Goal: Use online tool/utility: Utilize a website feature to perform a specific function

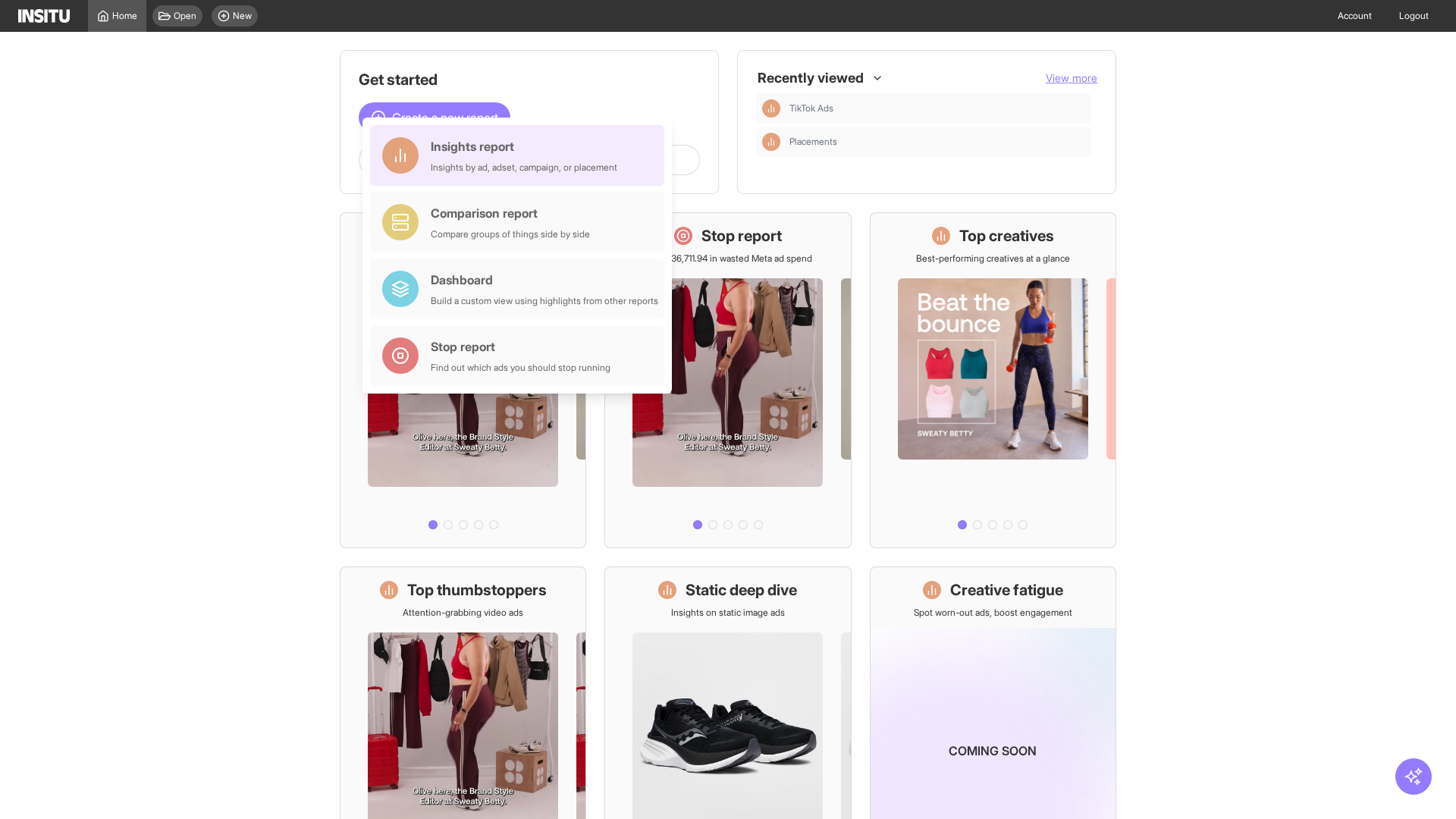
click at [521, 156] on div "Insights report Insights by ad, adset, campaign, or placement" at bounding box center [524, 155] width 187 height 37
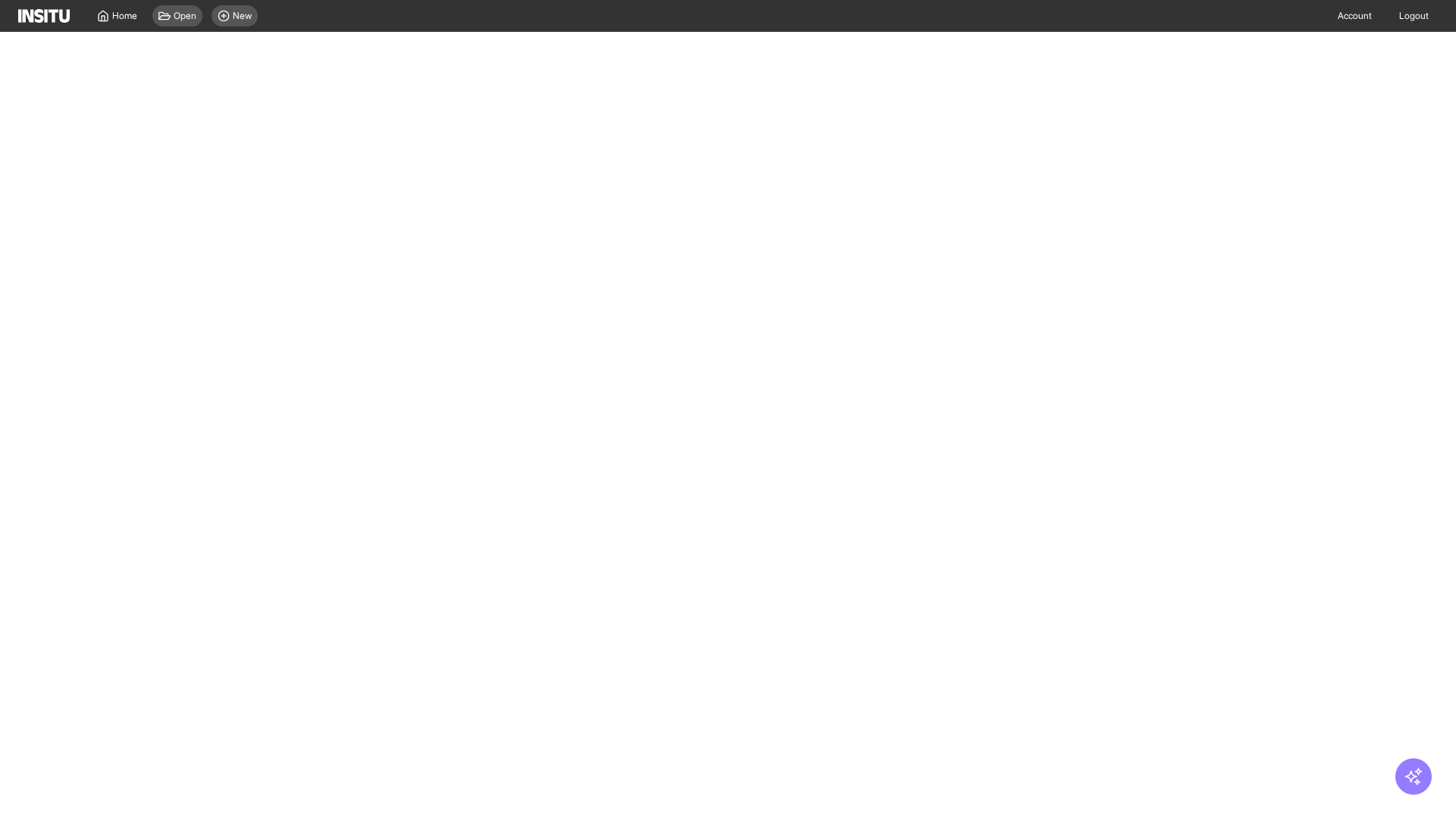
select select "**"
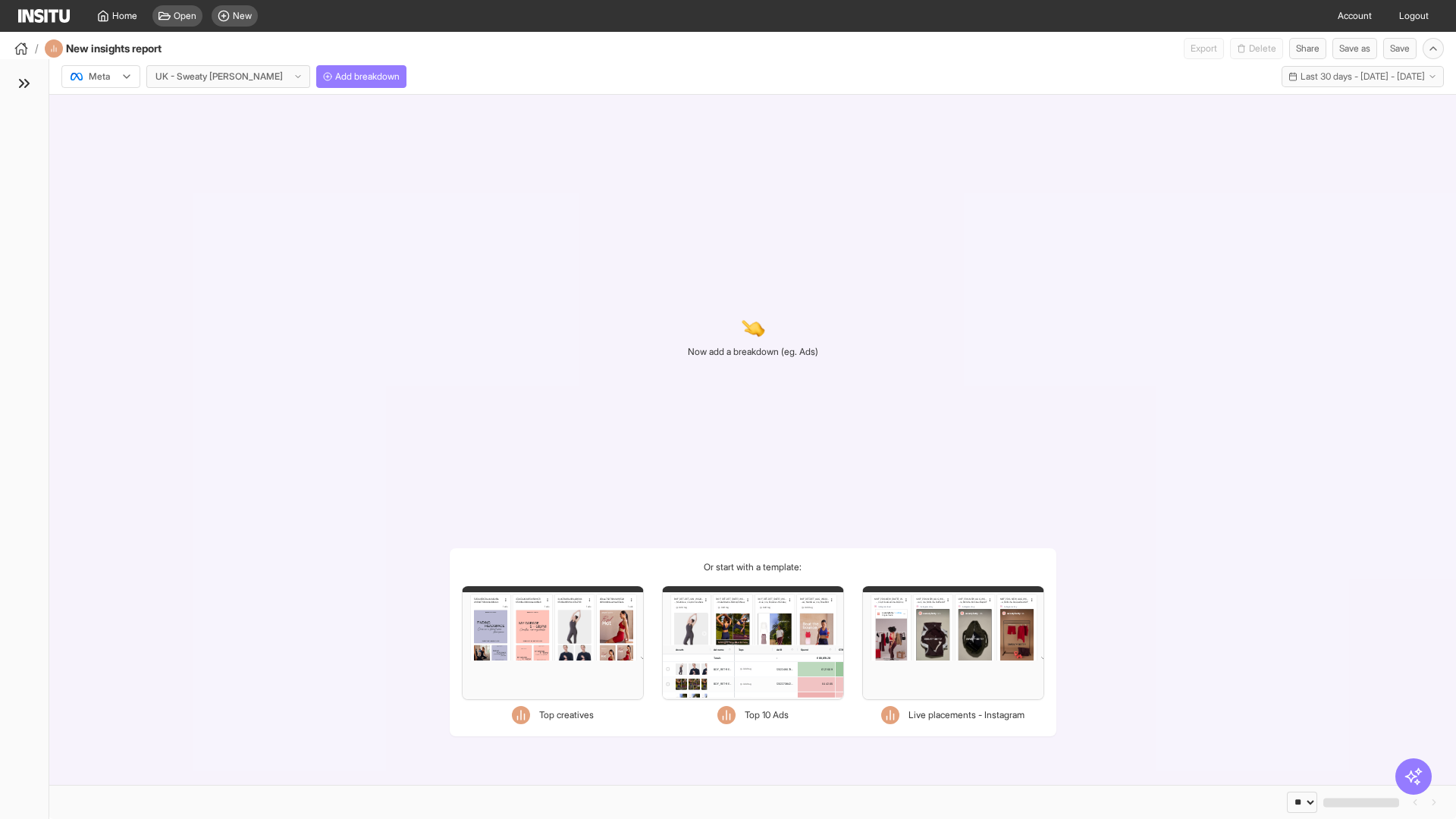
click at [101, 76] on div at bounding box center [91, 77] width 43 height 15
click at [100, 110] on span "Meta" at bounding box center [100, 110] width 21 height 14
click at [336, 76] on span "Add breakdown" at bounding box center [367, 76] width 64 height 12
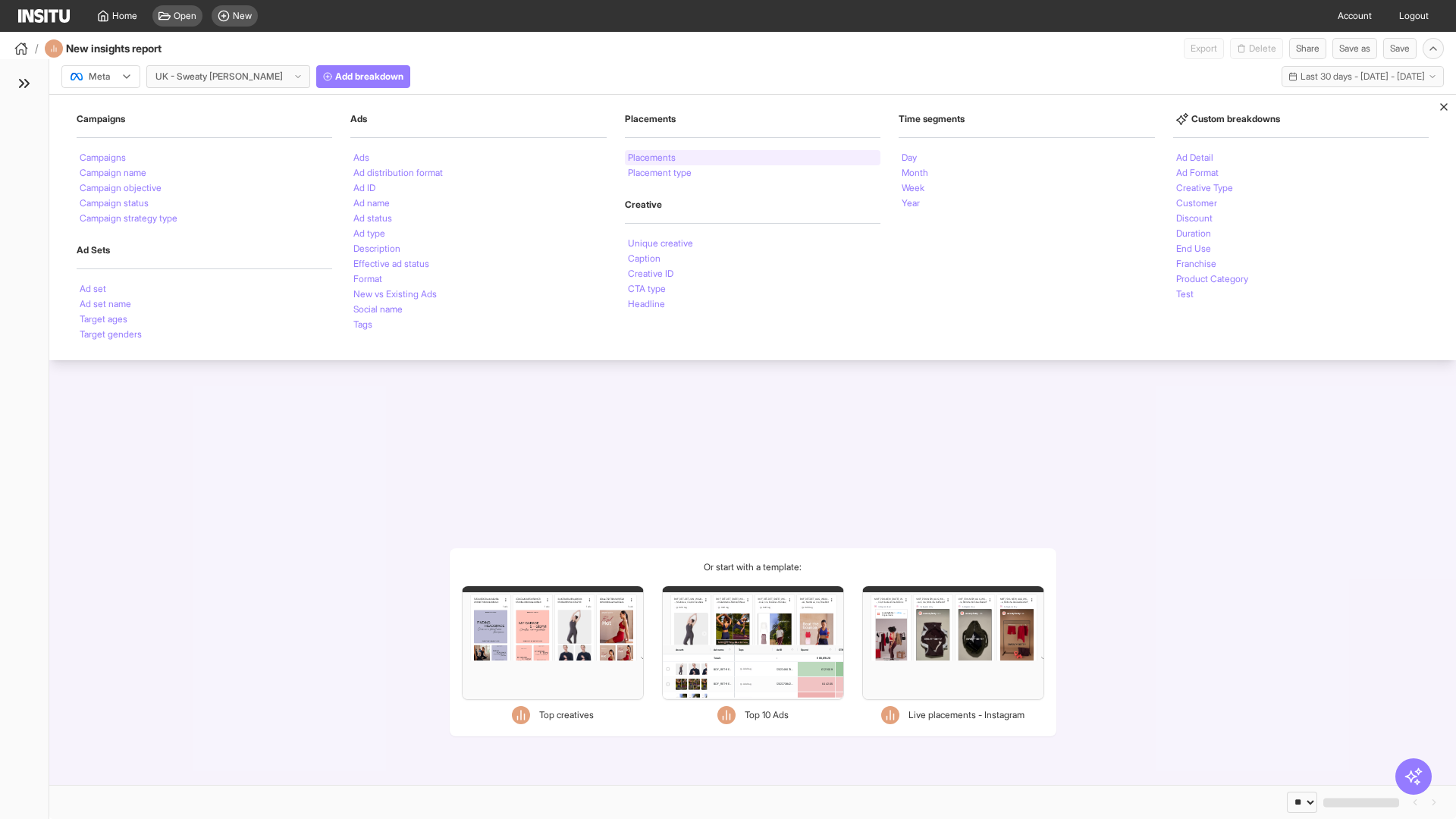
click at [652, 157] on li "Placements" at bounding box center [651, 157] width 48 height 9
